Goal: Task Accomplishment & Management: Manage account settings

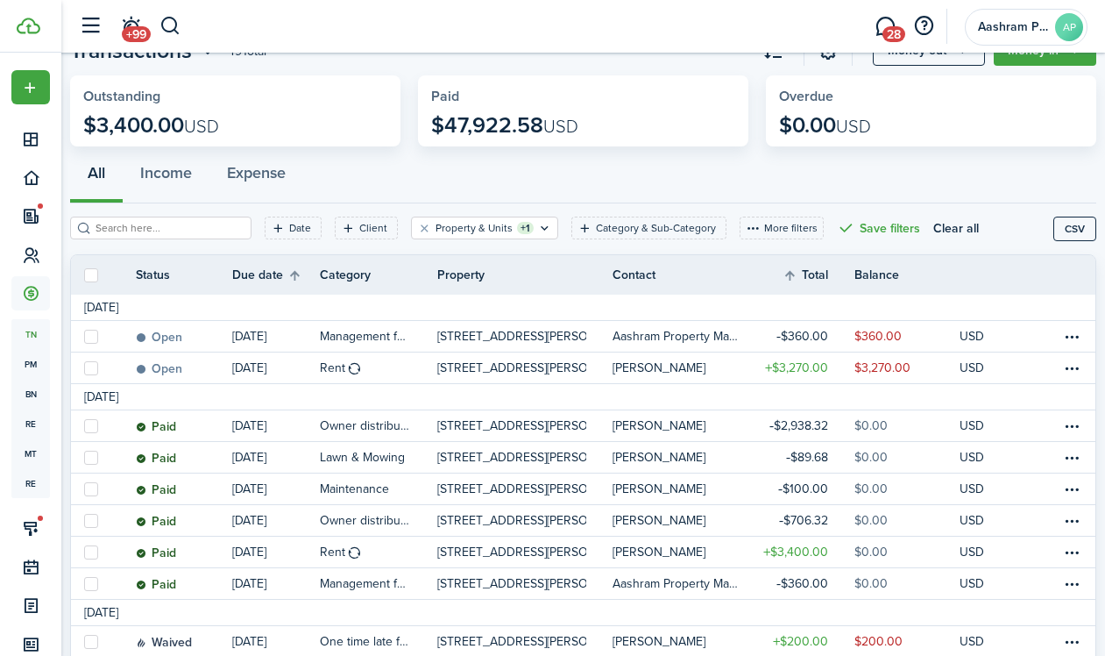
scroll to position [67, 0]
click at [417, 229] on button "Clear filter" at bounding box center [424, 228] width 15 height 14
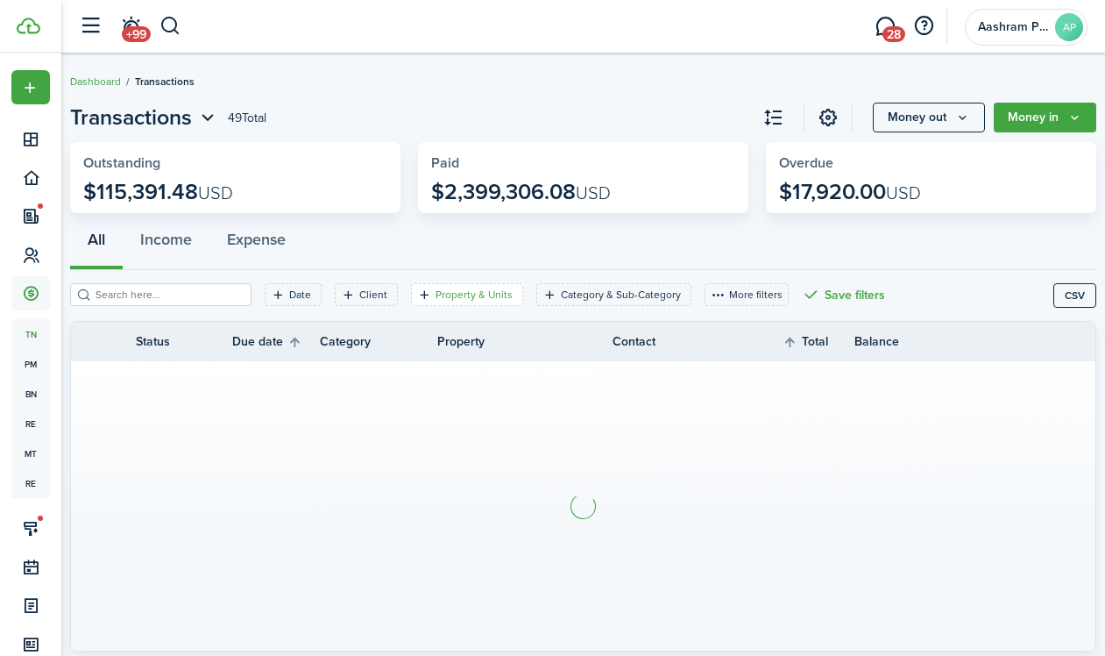
click at [458, 299] on filter-tag-label "Property & Units" at bounding box center [474, 295] width 77 height 16
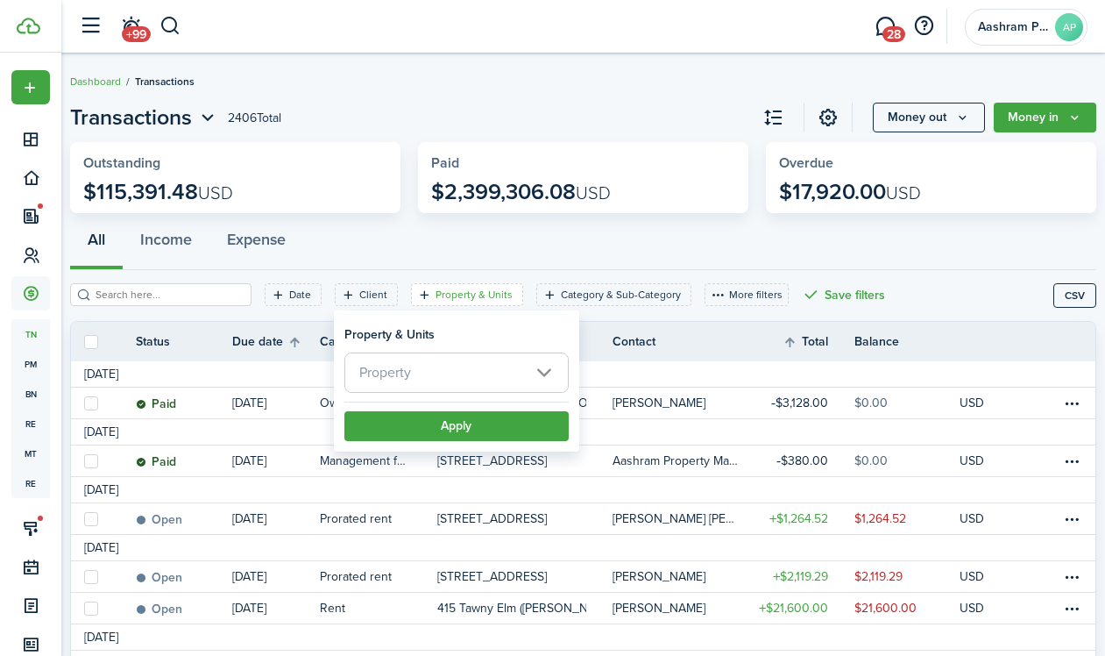
click at [437, 366] on span "Property" at bounding box center [456, 372] width 223 height 39
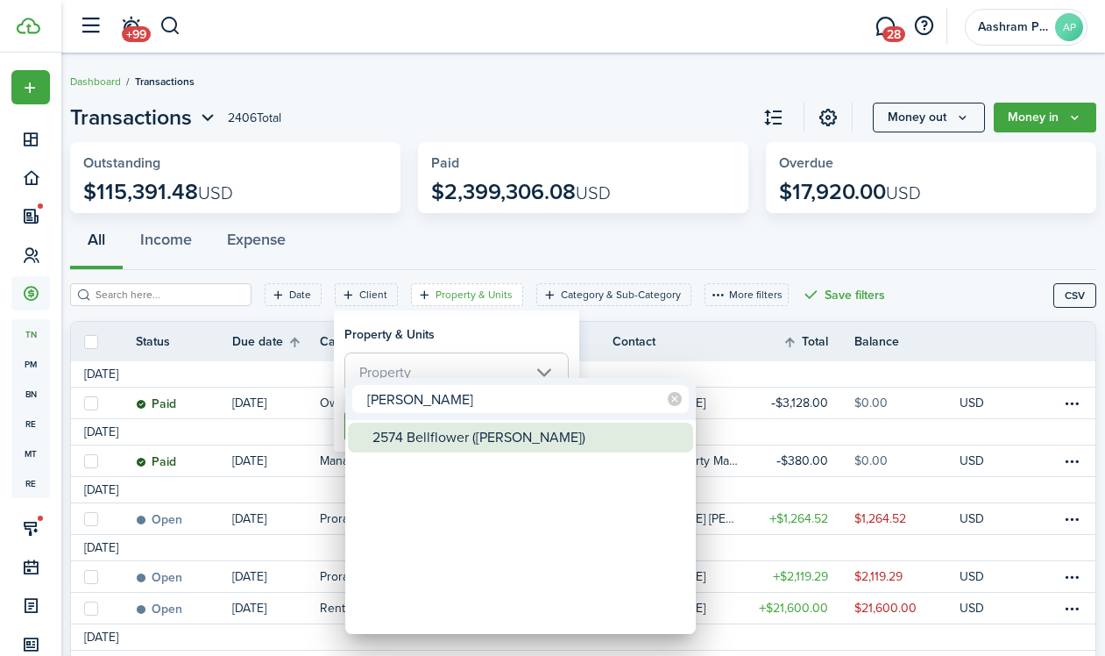
type input "[PERSON_NAME]"
click at [407, 436] on div "2574 Bellflower ([PERSON_NAME])" at bounding box center [527, 437] width 310 height 30
type input "2574 Bellflower ([PERSON_NAME])"
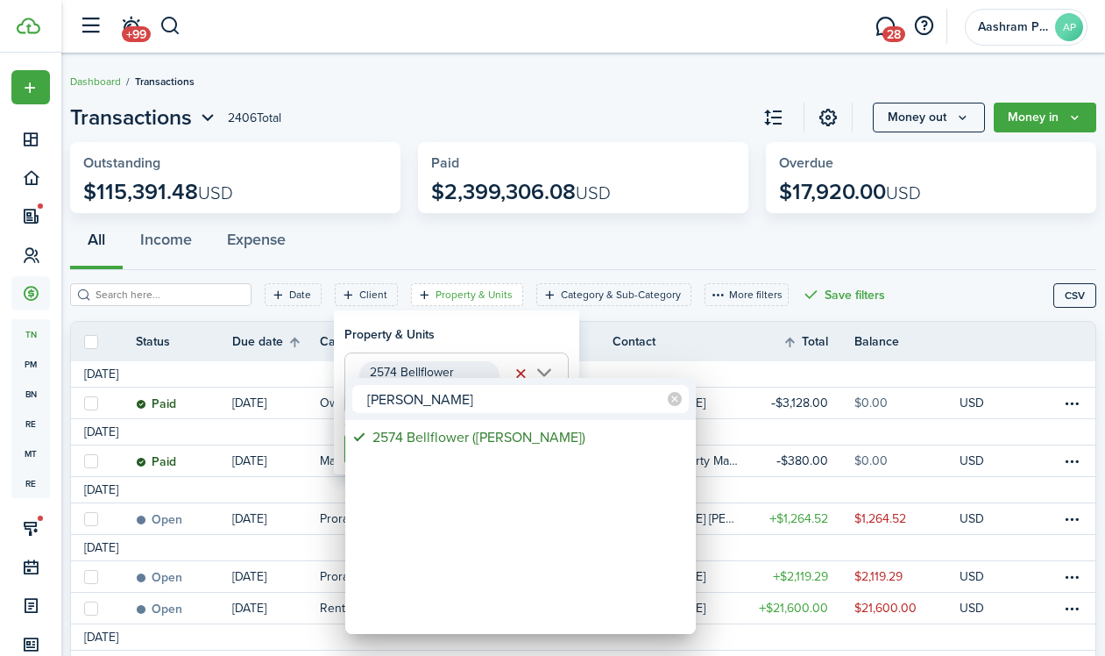
click at [419, 337] on div at bounding box center [553, 328] width 1386 height 936
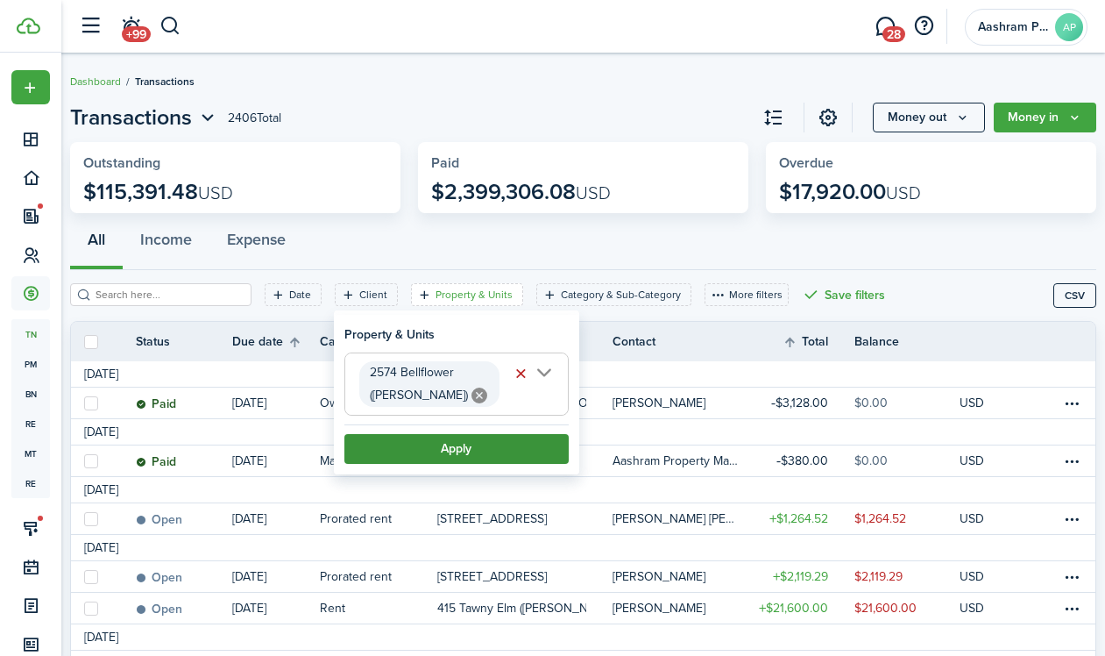
click at [416, 436] on button "Apply" at bounding box center [456, 449] width 224 height 30
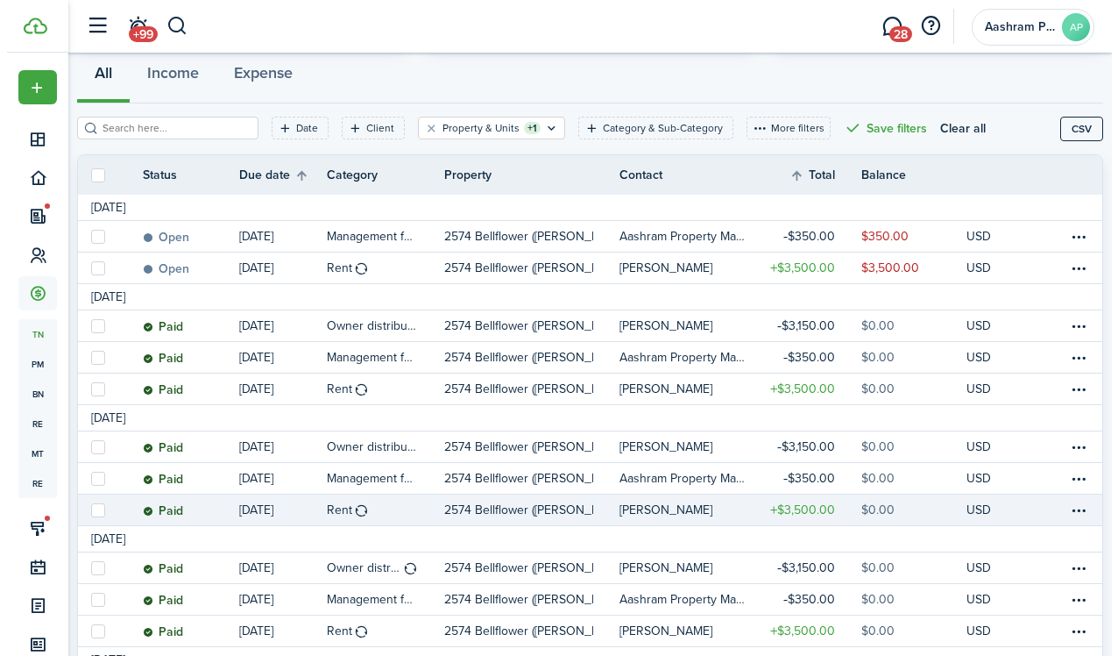
scroll to position [178, 0]
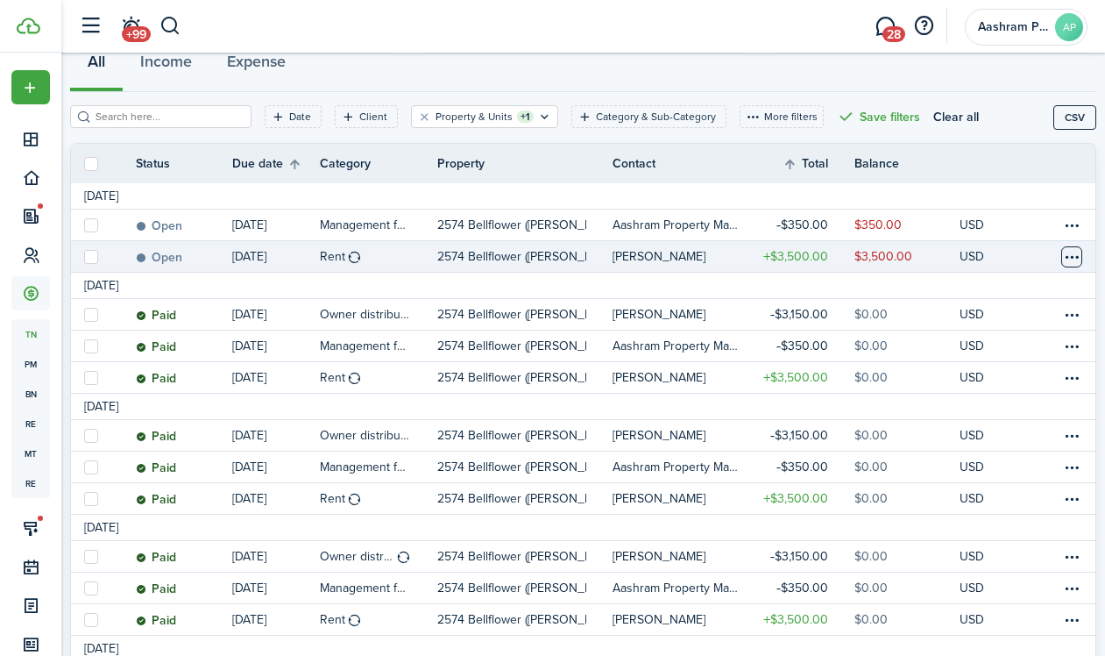
click at [1061, 259] on table-menu-btn-icon at bounding box center [1071, 256] width 21 height 21
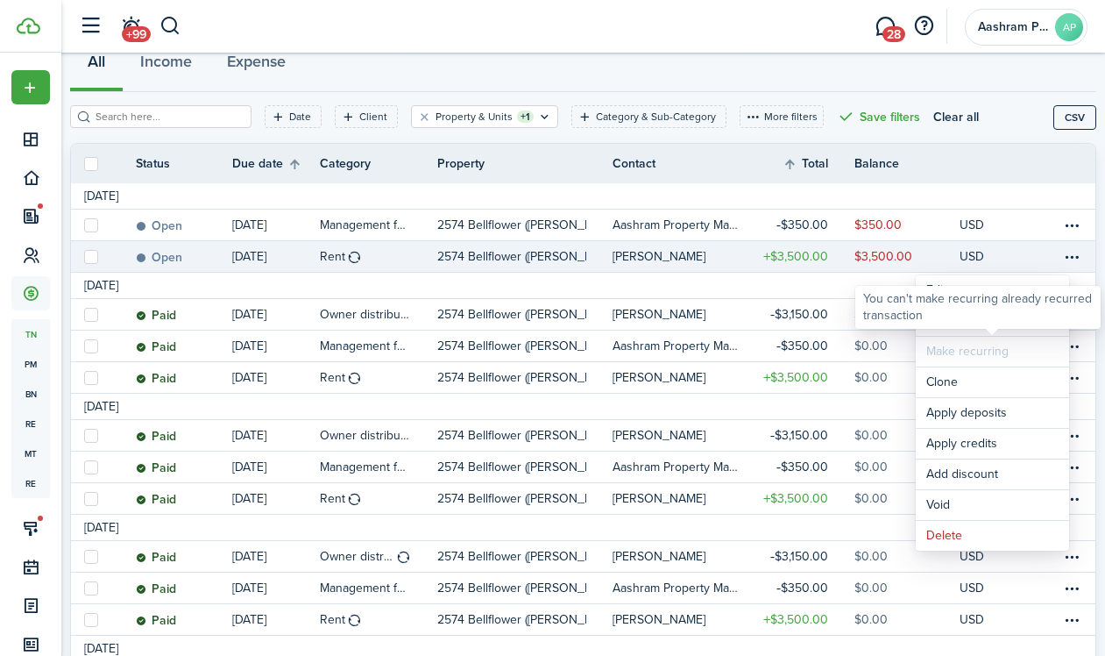
click at [949, 326] on div "You can't make recurring already recurred transaction" at bounding box center [977, 307] width 245 height 43
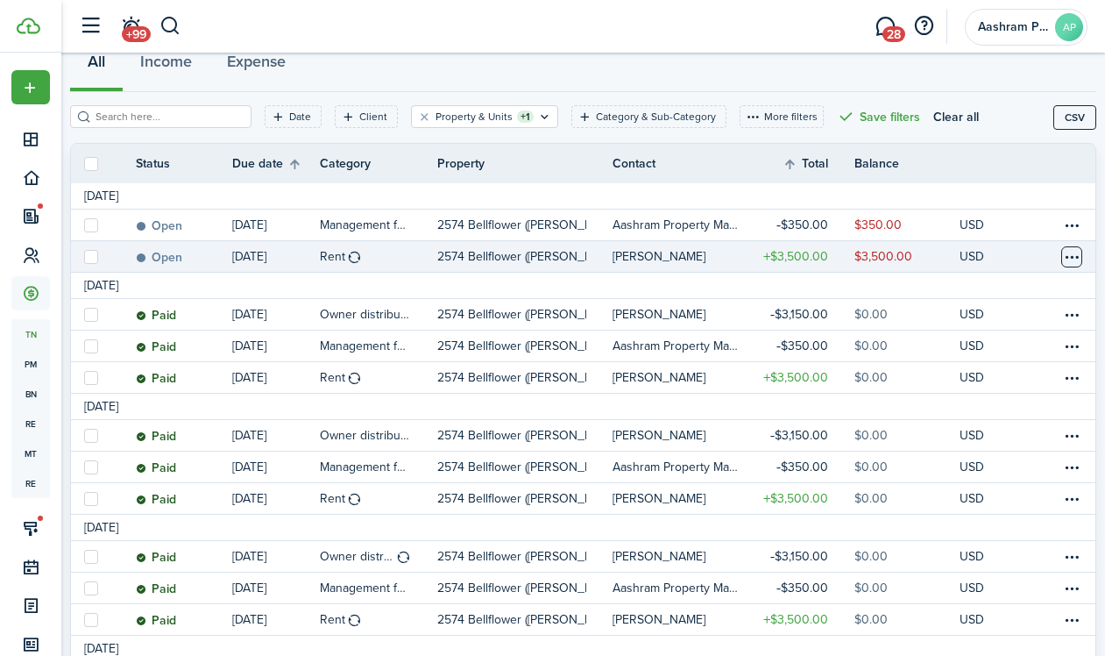
click at [1063, 256] on table-menu-btn-icon "Open menu" at bounding box center [1071, 256] width 21 height 21
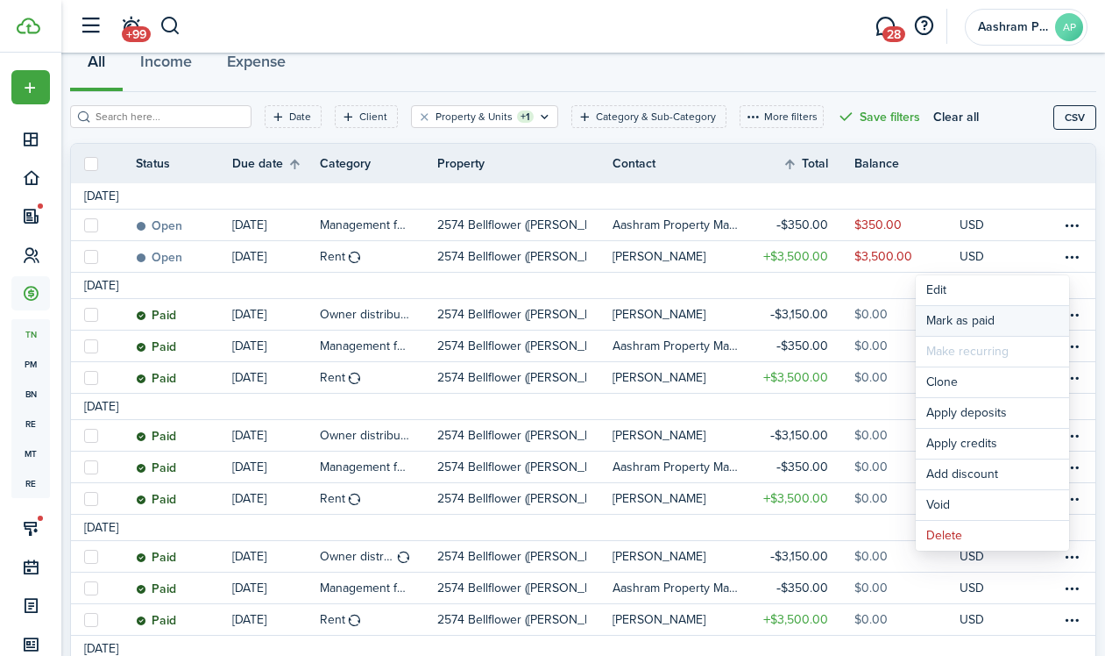
click at [951, 316] on link "Mark as paid" at bounding box center [992, 321] width 153 height 30
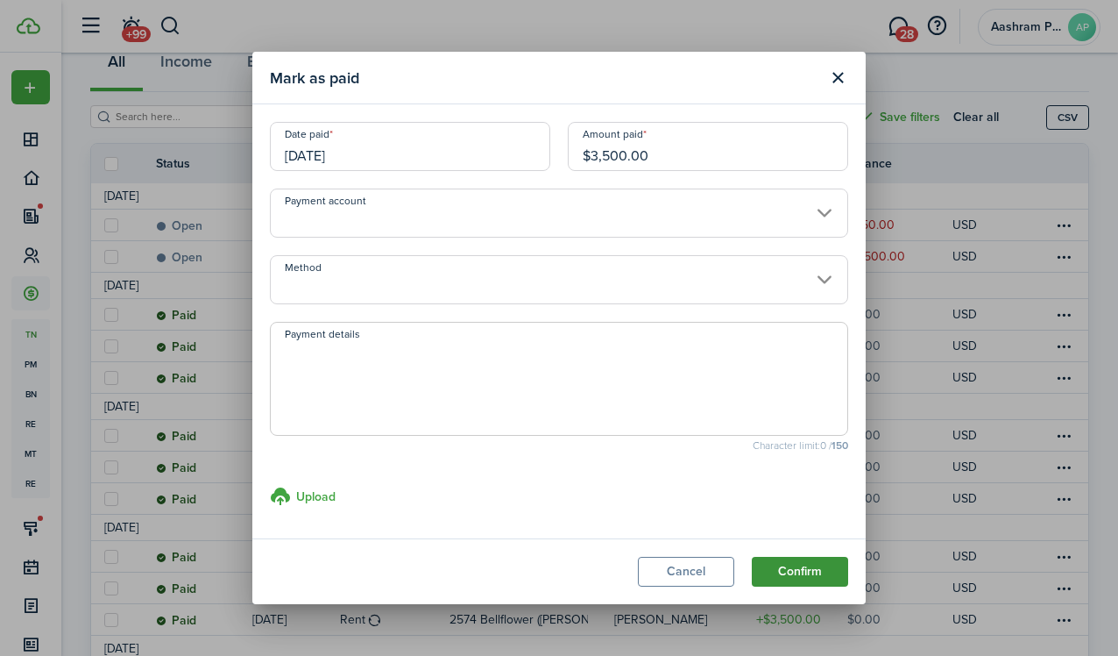
click at [786, 557] on button "Confirm" at bounding box center [800, 572] width 96 height 30
